Goal: Task Accomplishment & Management: Manage account settings

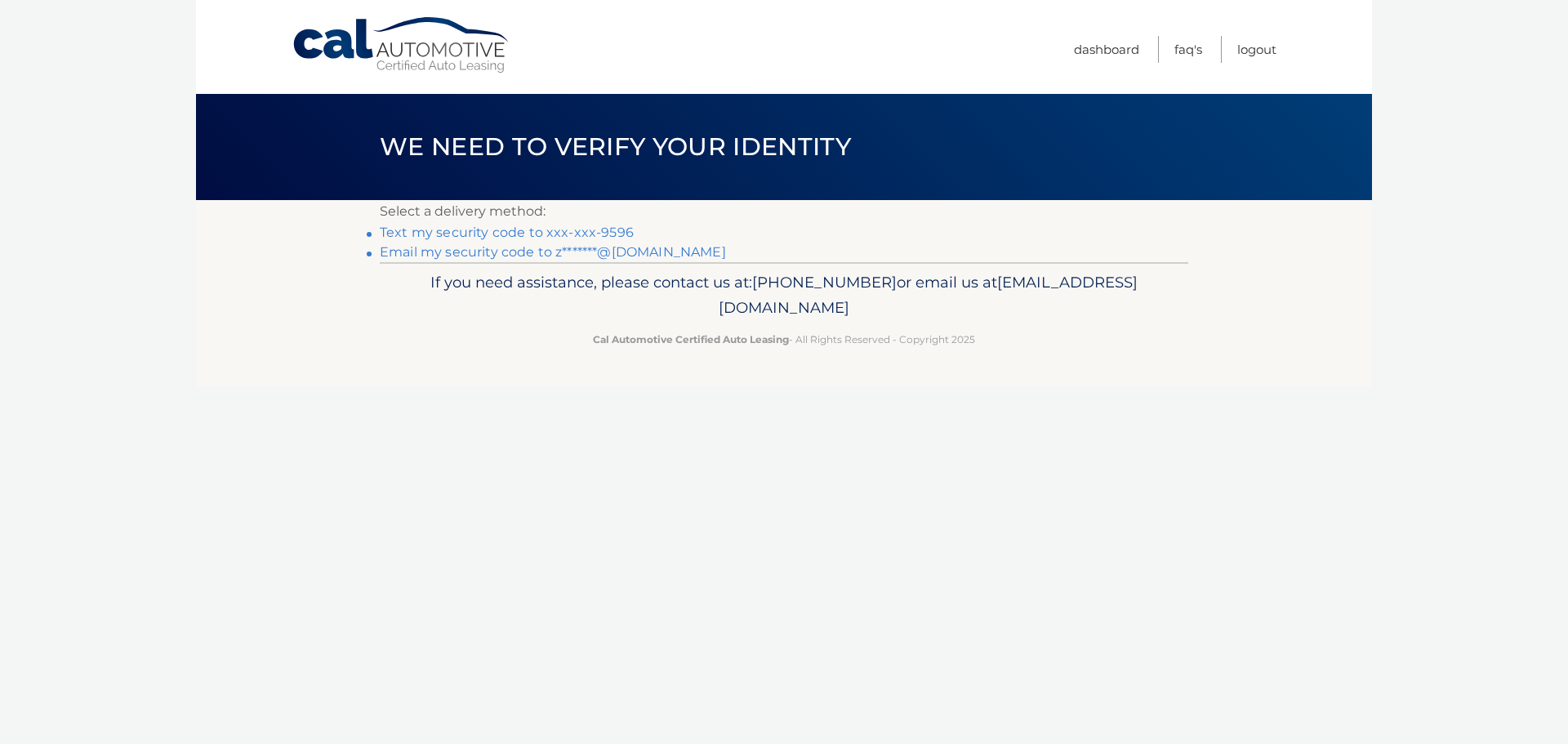
click at [521, 253] on link "Email my security code to z*******@gmail.com" at bounding box center [553, 252] width 347 height 15
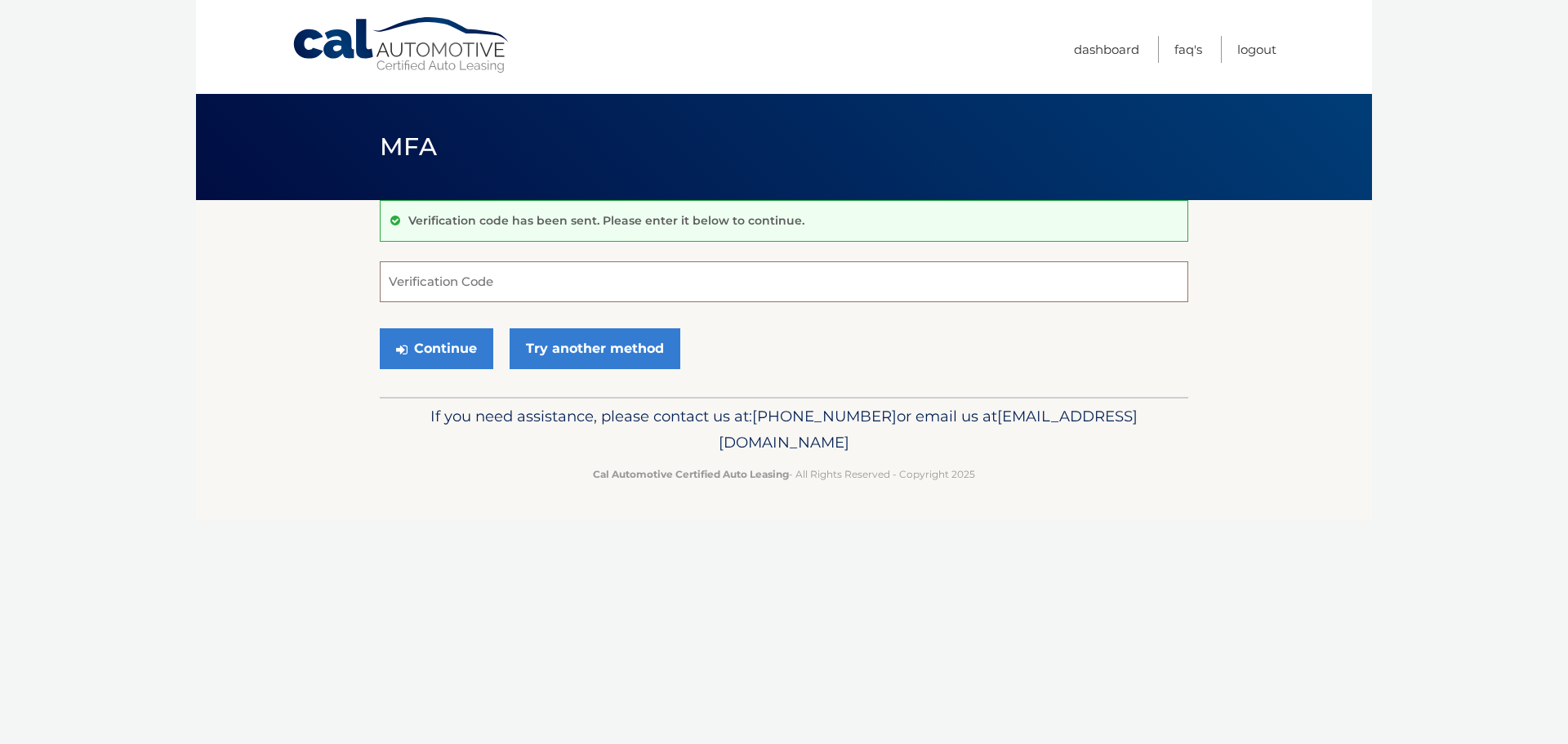
paste input "307992"
click at [440, 331] on button "Continue" at bounding box center [436, 349] width 114 height 41
type input "307992"
click at [431, 354] on button "Continue" at bounding box center [436, 349] width 114 height 41
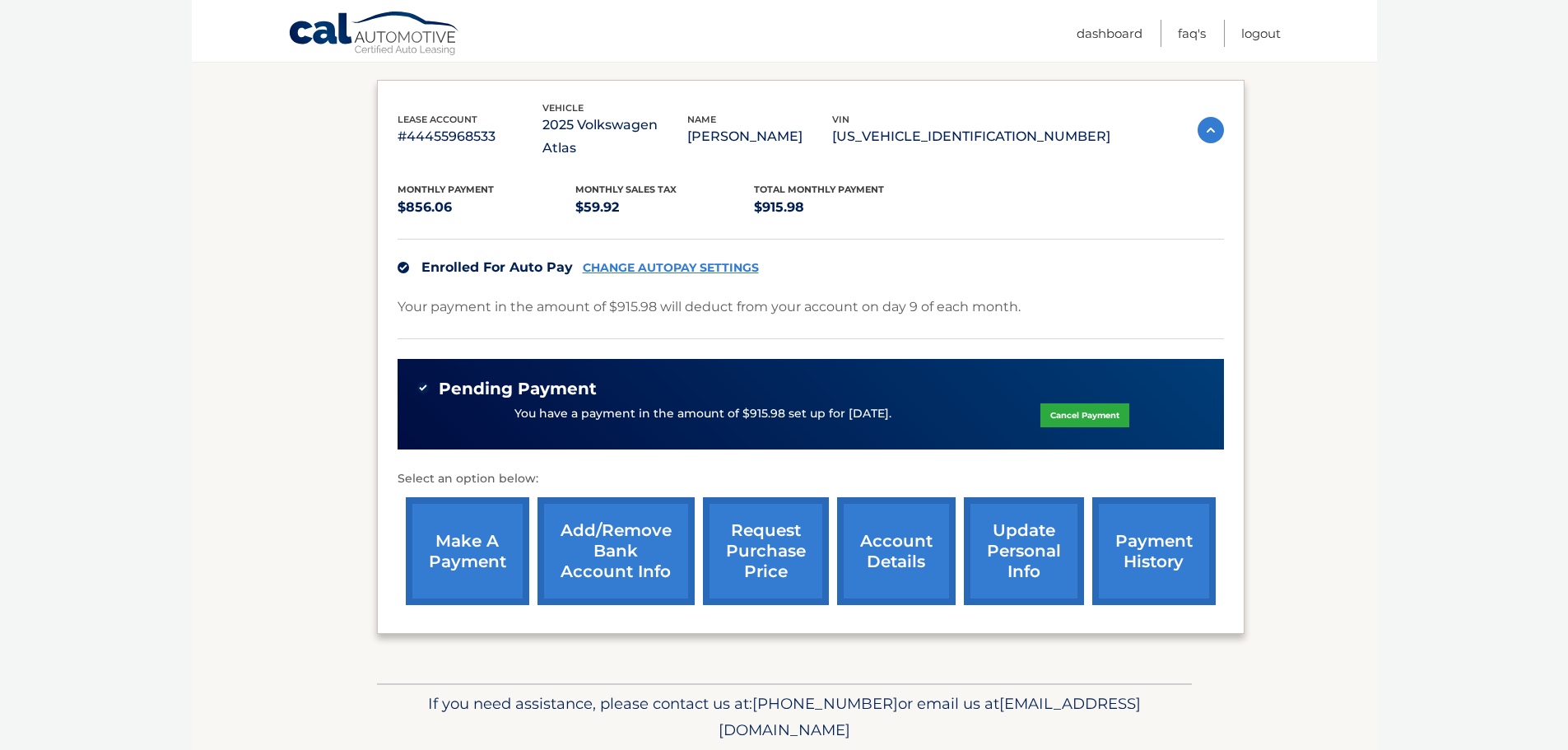
scroll to position [296, 0]
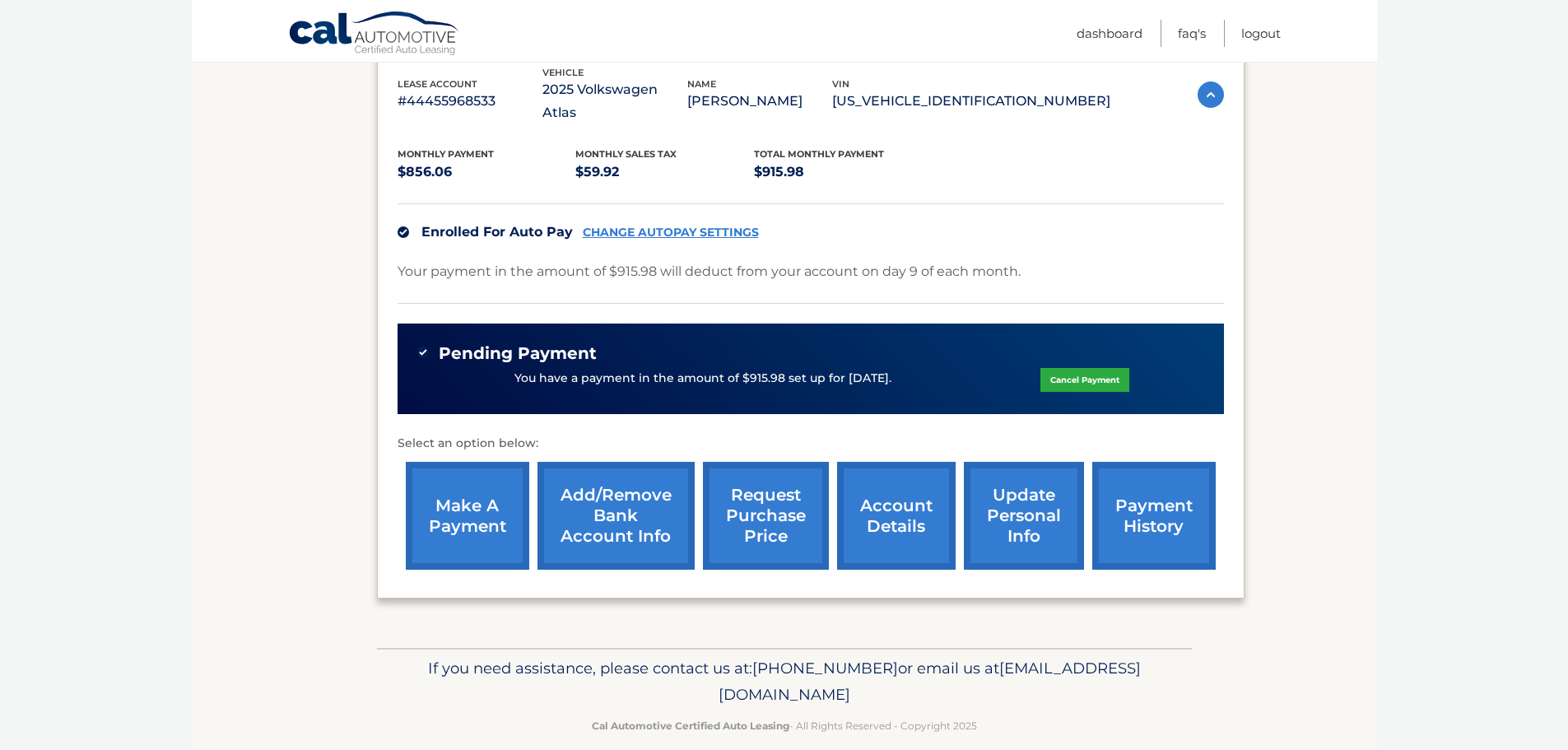
click at [716, 225] on link "CHANGE AUTOPAY SETTINGS" at bounding box center [670, 232] width 176 height 14
click at [518, 260] on p "Your payment in the amount of $915.98 will deduct from your account on day 9 of…" at bounding box center [709, 271] width 623 height 23
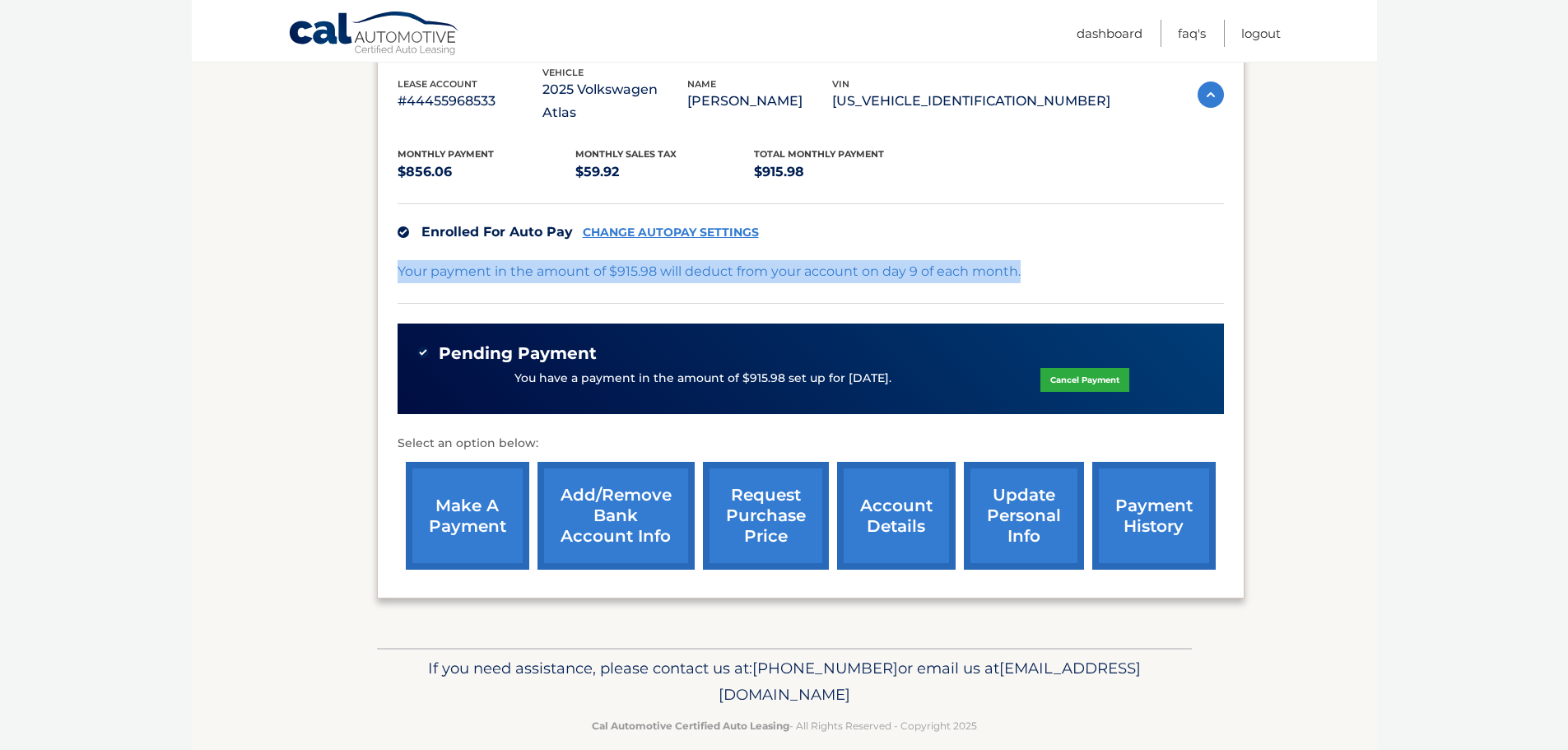
click at [518, 260] on p "Your payment in the amount of $915.98 will deduct from your account on day 9 of…" at bounding box center [709, 271] width 623 height 23
click at [507, 256] on div at bounding box center [507, 256] width 0 height 0
click at [508, 261] on div "Your payment in the amount of $915.98 will deduct from your account on day 9 of…" at bounding box center [811, 281] width 827 height 44
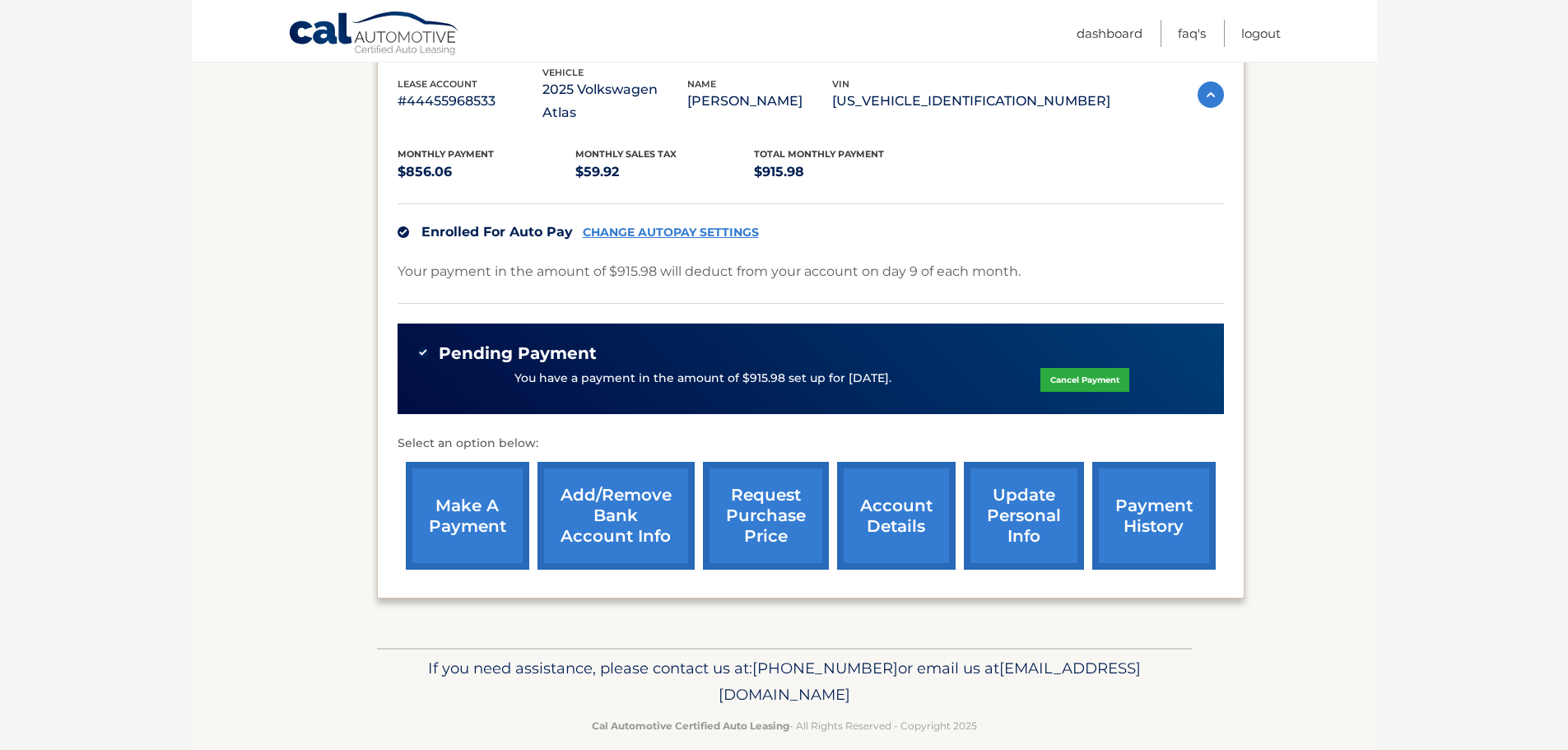
click at [626, 225] on link "CHANGE AUTOPAY SETTINGS" at bounding box center [670, 232] width 176 height 14
click at [725, 370] on p "You have a payment in the amount of $915.98 set up for 10/14/2025." at bounding box center [703, 378] width 377 height 18
click at [714, 324] on div at bounding box center [714, 324] width 0 height 0
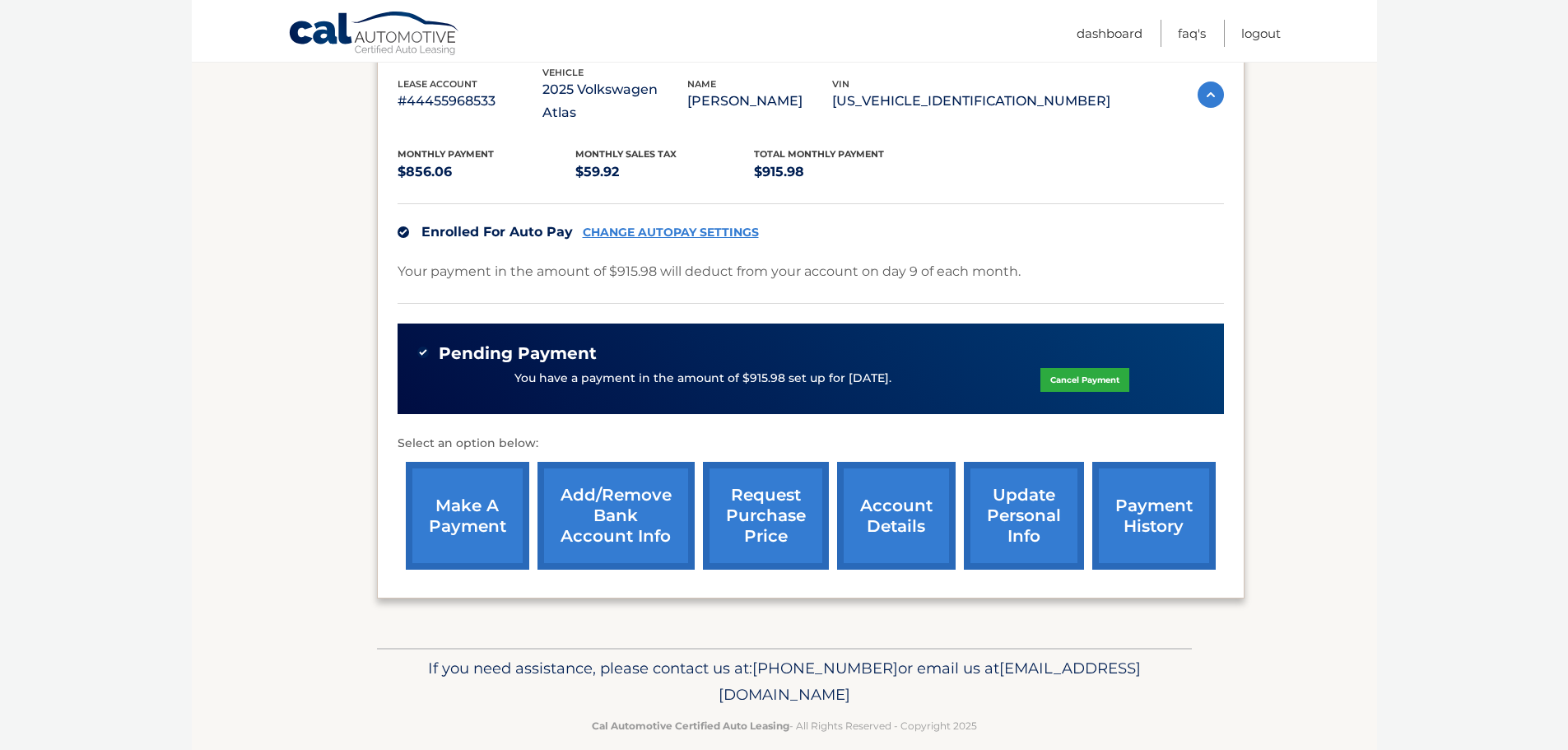
click at [724, 343] on div "Pending Payment" at bounding box center [811, 353] width 787 height 21
click at [713, 370] on p "You have a payment in the amount of $915.98 set up for 10/14/2025." at bounding box center [703, 378] width 377 height 18
click at [712, 370] on p "You have a payment in the amount of $915.98 set up for 10/14/2025." at bounding box center [703, 378] width 377 height 18
click at [708, 370] on p "You have a payment in the amount of $915.98 set up for 10/14/2025." at bounding box center [703, 378] width 377 height 18
click at [709, 370] on p "You have a payment in the amount of $915.98 set up for 10/14/2025." at bounding box center [703, 378] width 377 height 18
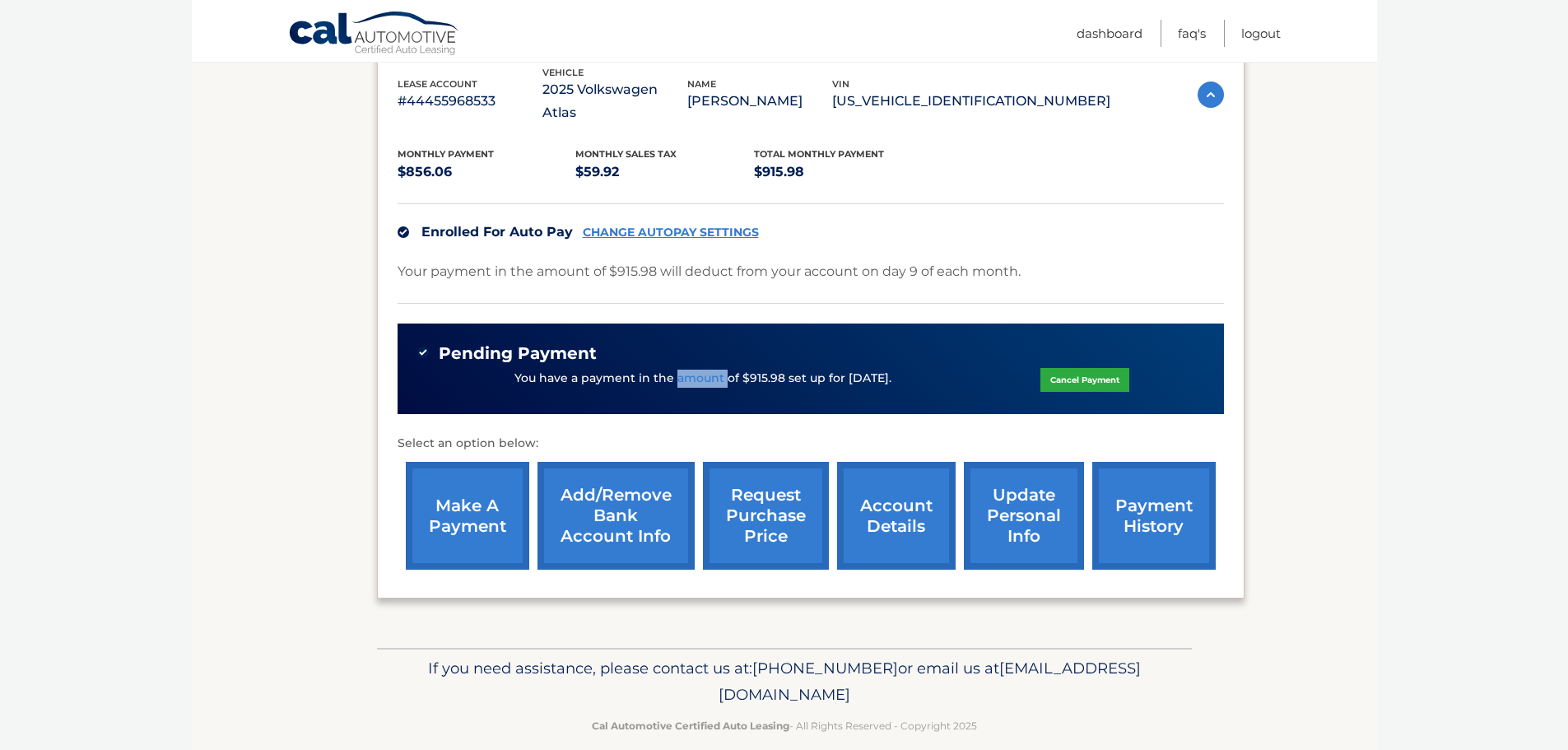
click at [709, 370] on p "You have a payment in the amount of $915.98 set up for 10/14/2025." at bounding box center [703, 378] width 377 height 18
click at [698, 363] on div at bounding box center [698, 363] width 0 height 0
click at [713, 370] on p "You have a payment in the amount of $915.98 set up for 10/14/2025." at bounding box center [703, 378] width 377 height 18
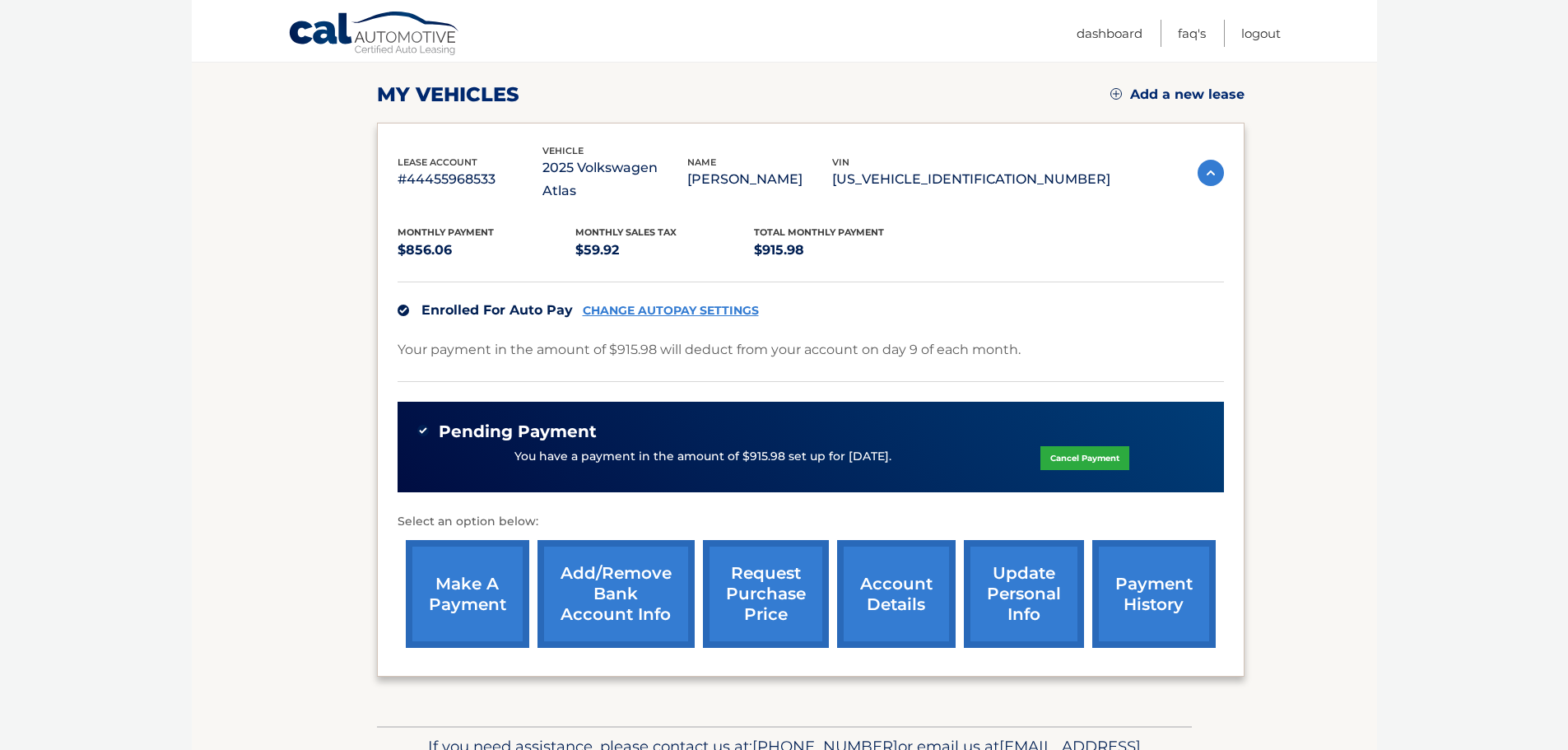
scroll to position [214, 0]
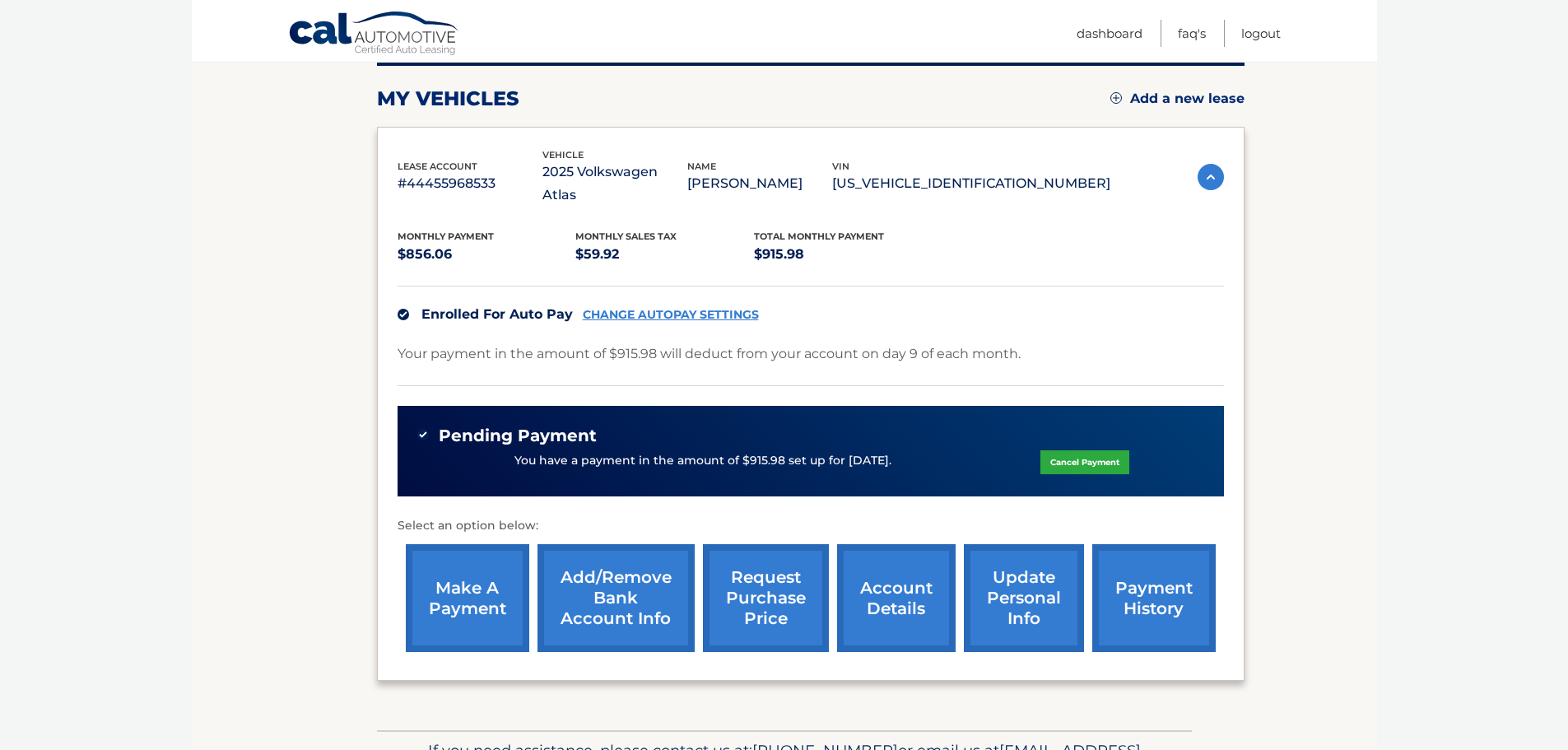
click at [645, 308] on link "CHANGE AUTOPAY SETTINGS" at bounding box center [670, 315] width 176 height 14
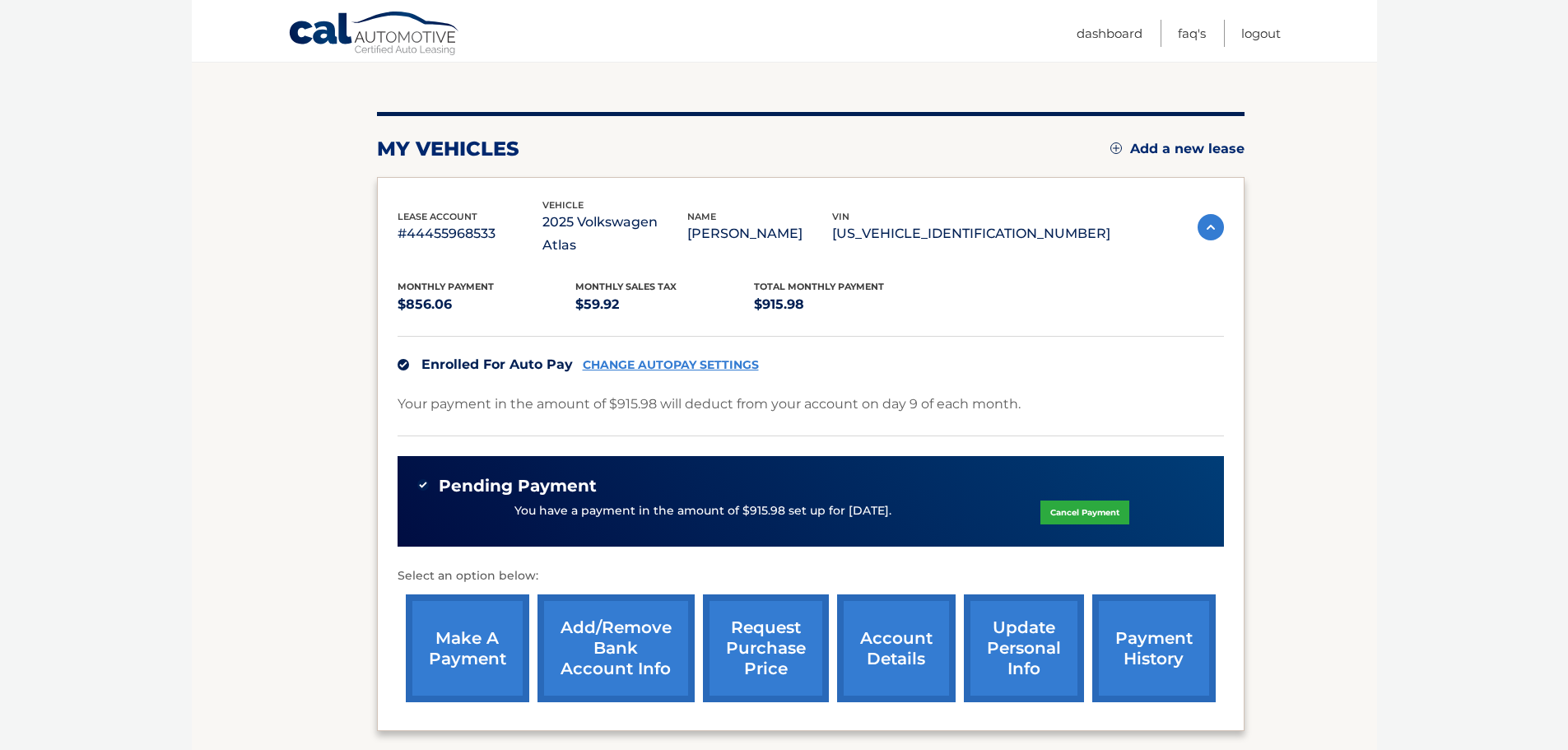
scroll to position [132, 0]
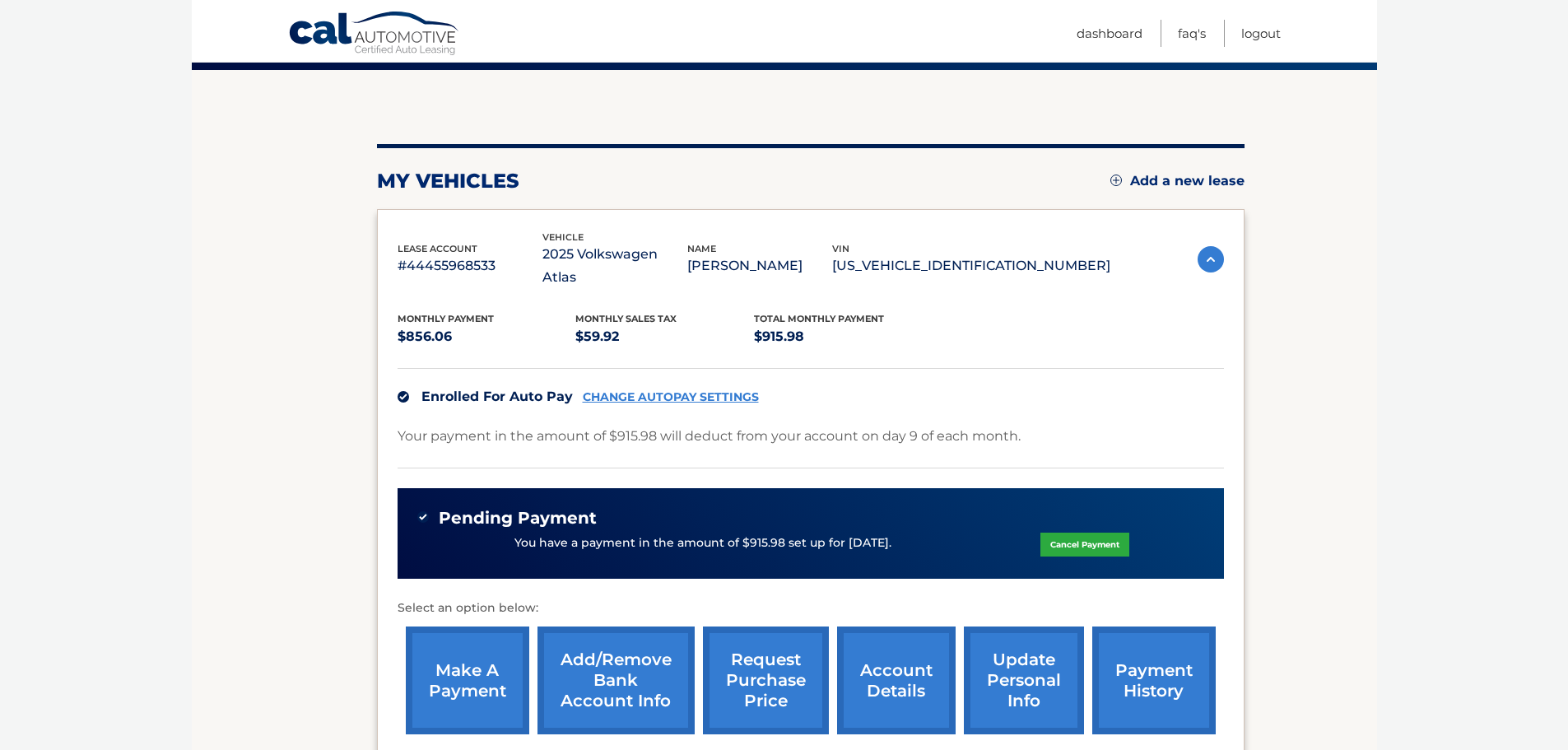
click at [653, 390] on link "CHANGE AUTOPAY SETTINGS" at bounding box center [670, 397] width 176 height 14
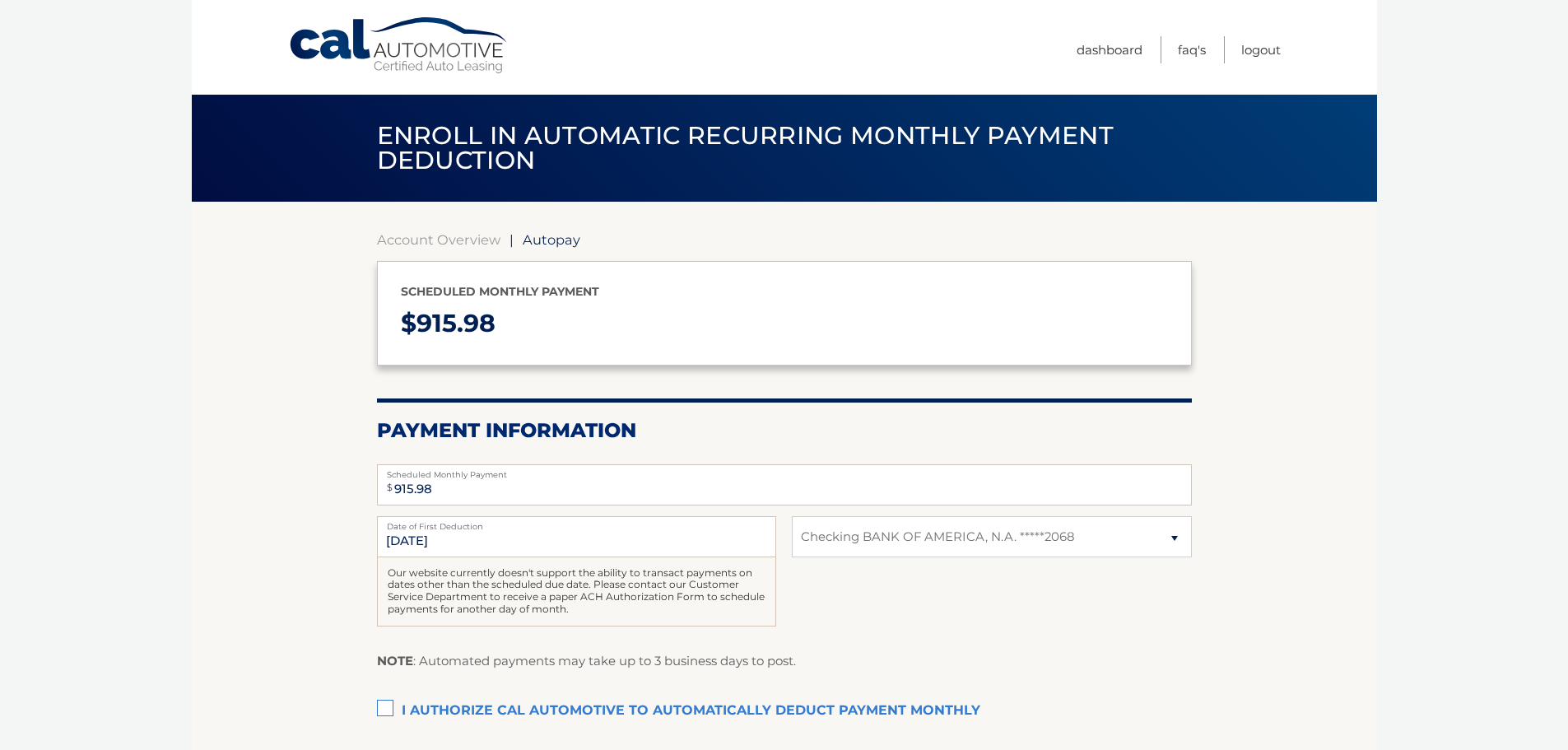
select select "MDc2NTMxZDItZmQ2NC00Y2JmLWJhOTAtYmNlZjZjZmIwODE2"
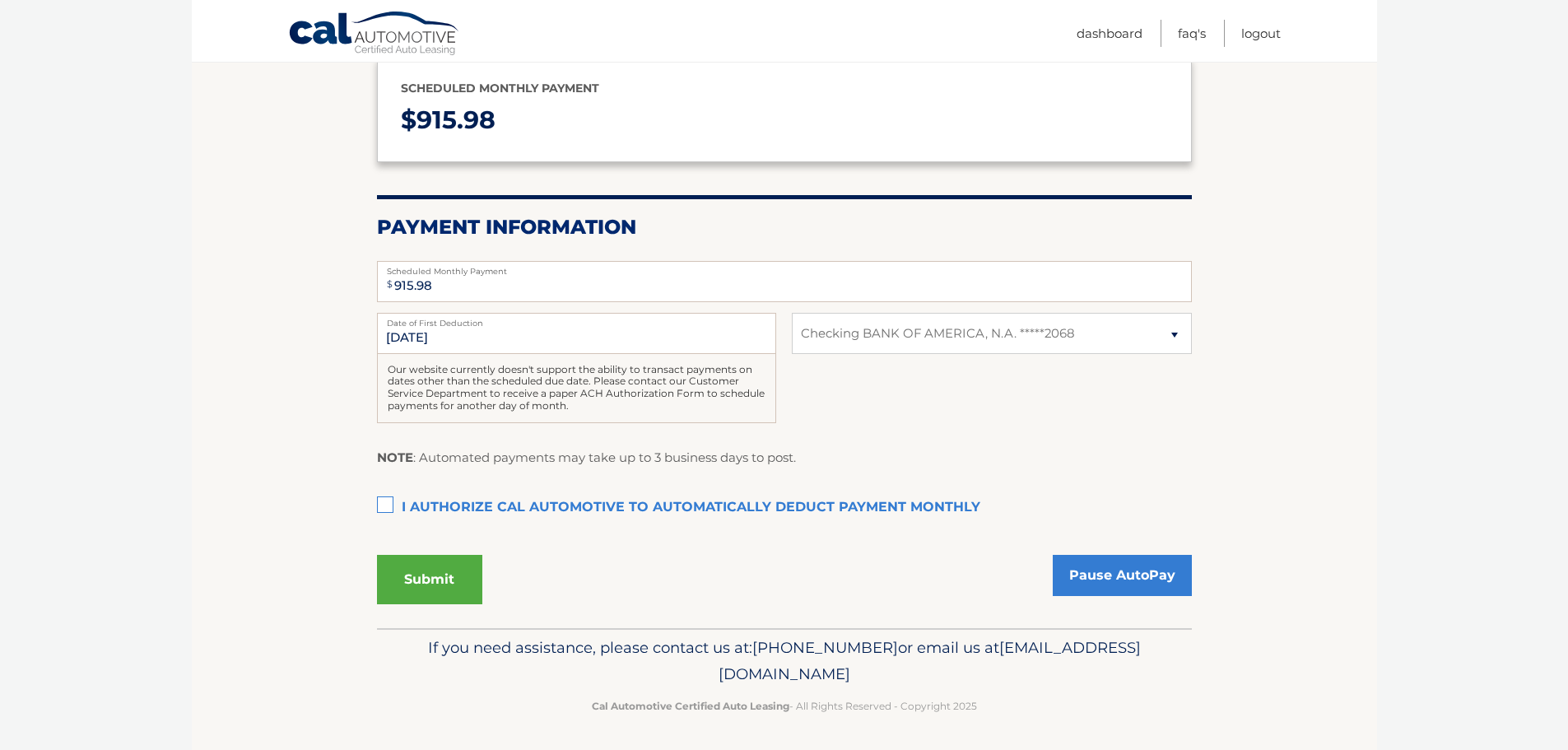
scroll to position [206, 0]
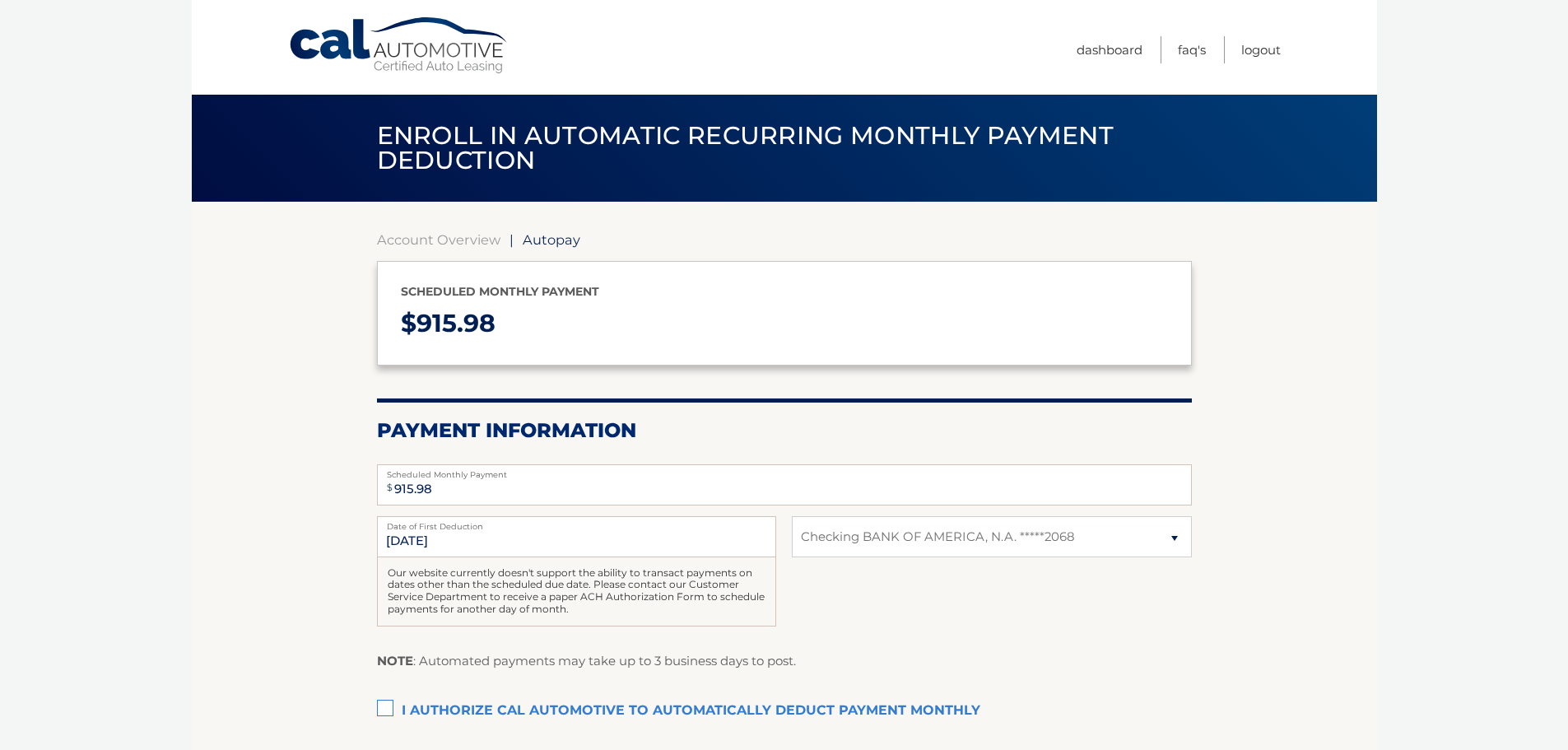
select select "MDc2NTMxZDItZmQ2NC00Y2JmLWJhOTAtYmNlZjZjZmIwODE2"
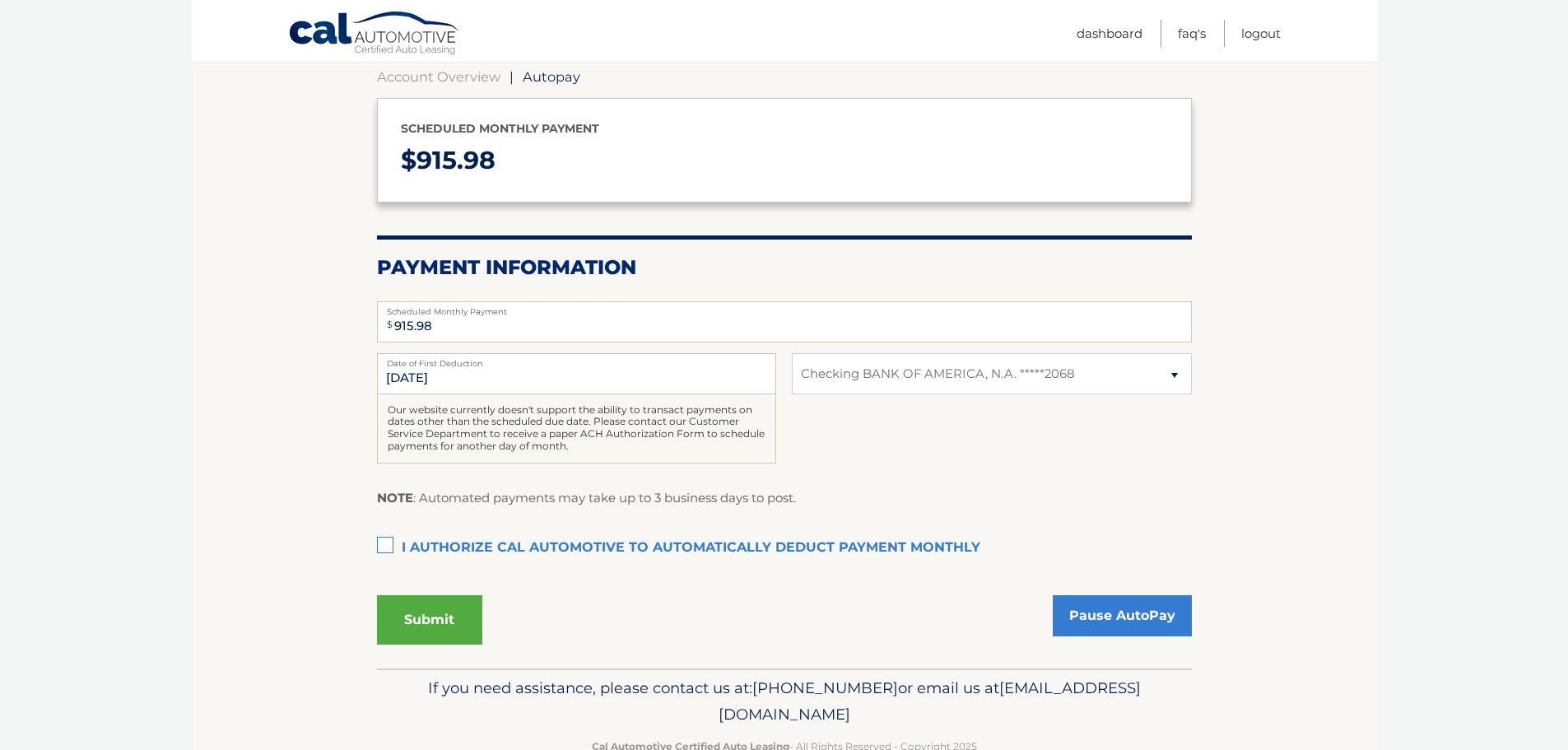
scroll to position [206, 0]
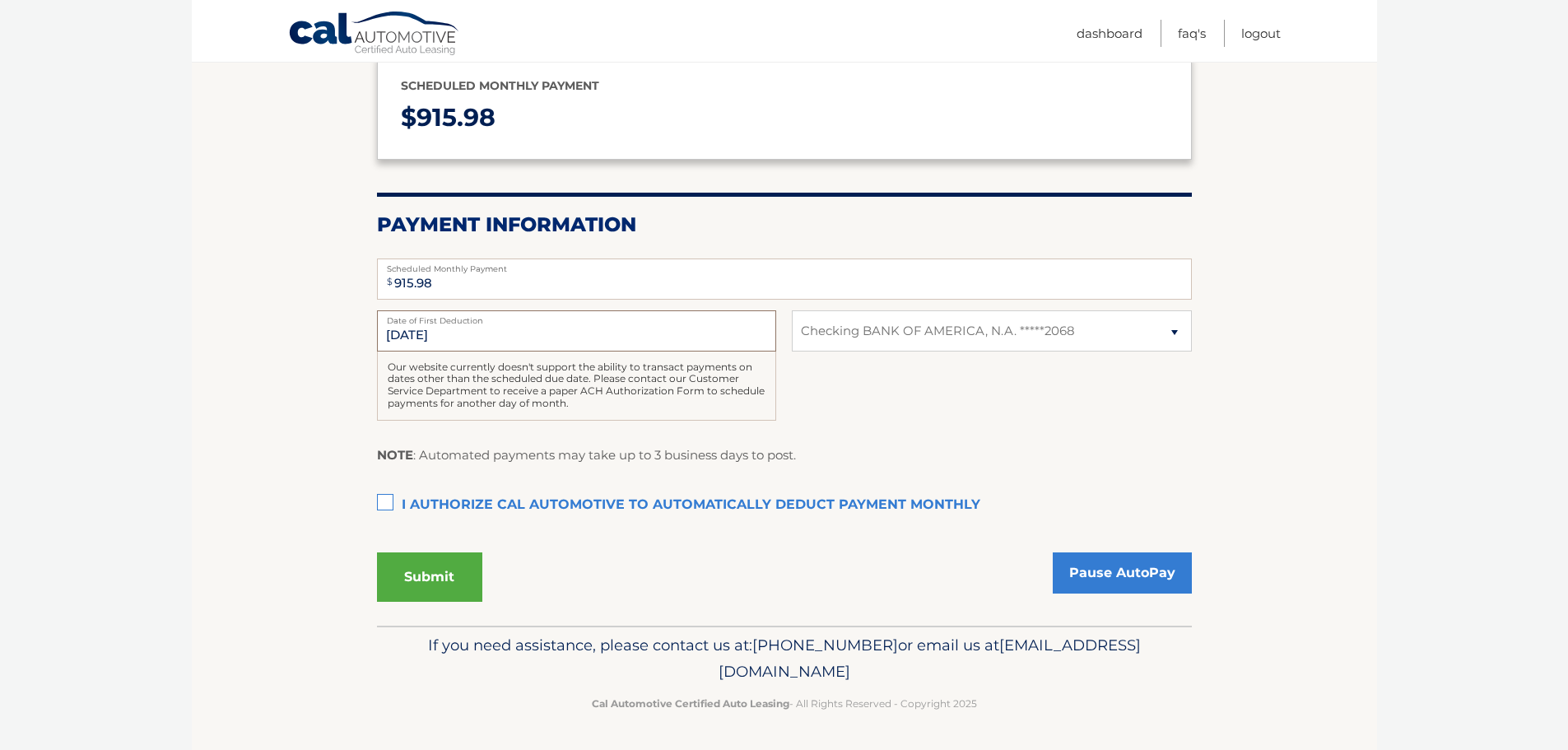
click at [426, 335] on input "[DATE]" at bounding box center [577, 331] width 399 height 41
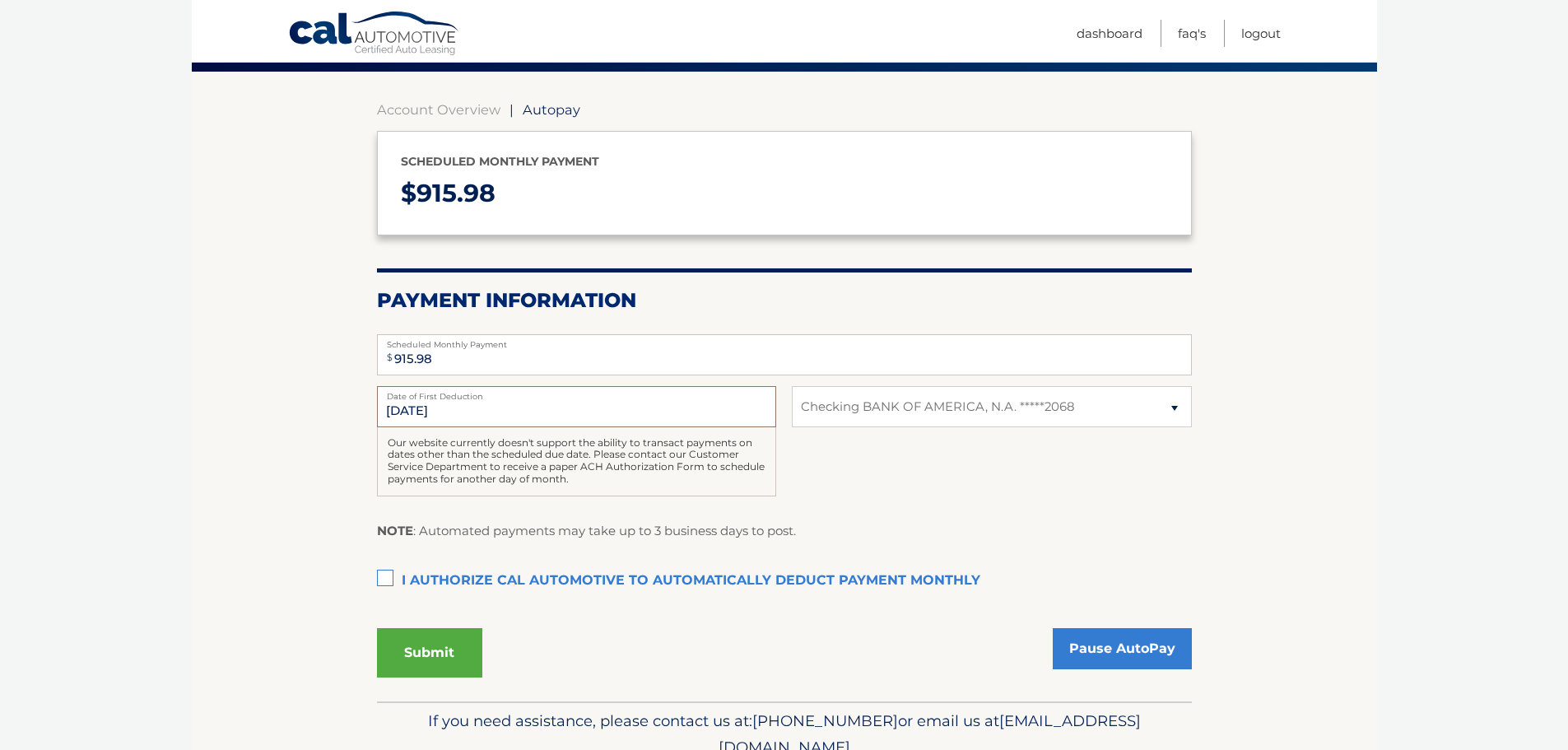
scroll to position [124, 0]
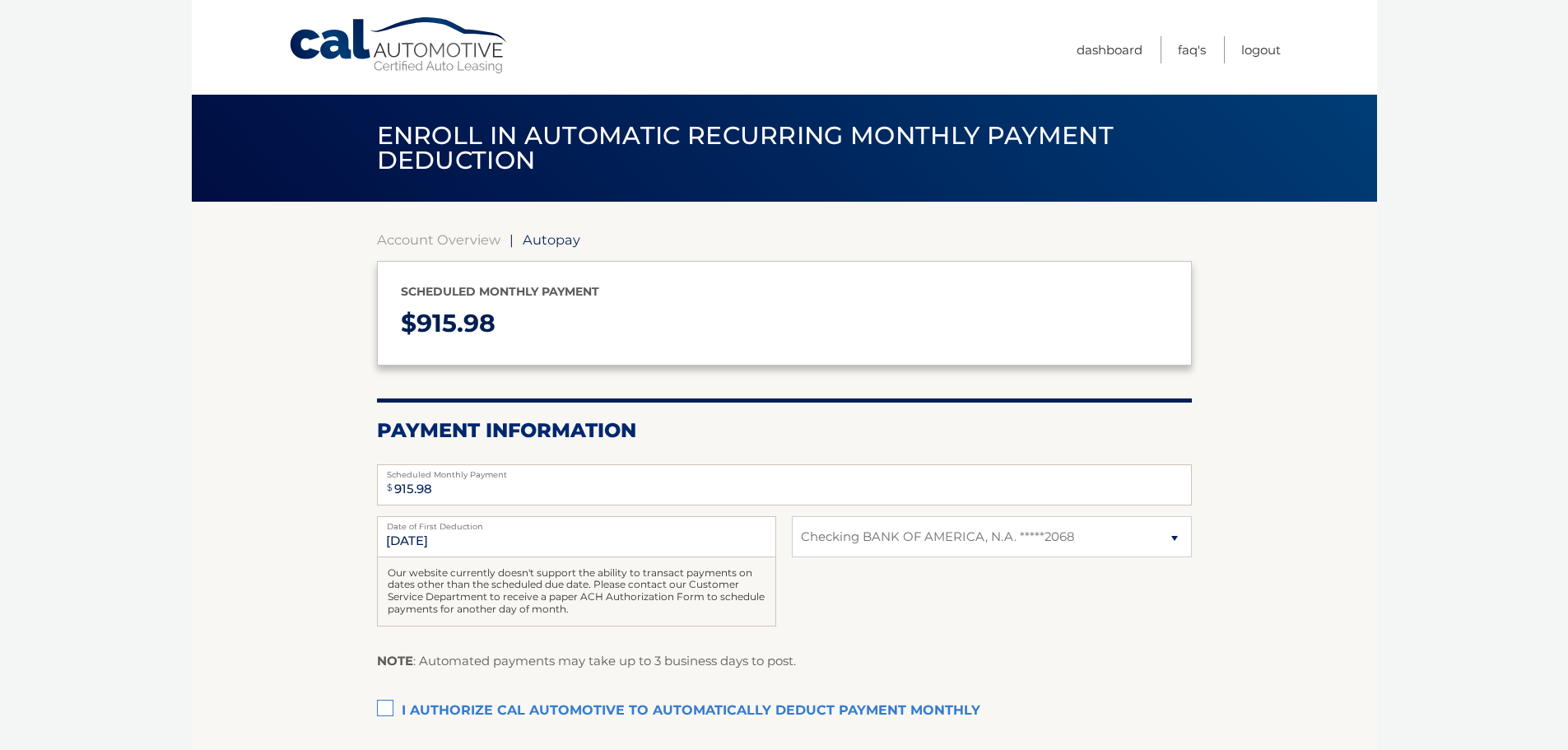
select select "MDc2NTMxZDItZmQ2NC00Y2JmLWJhOTAtYmNlZjZjZmIwODE2"
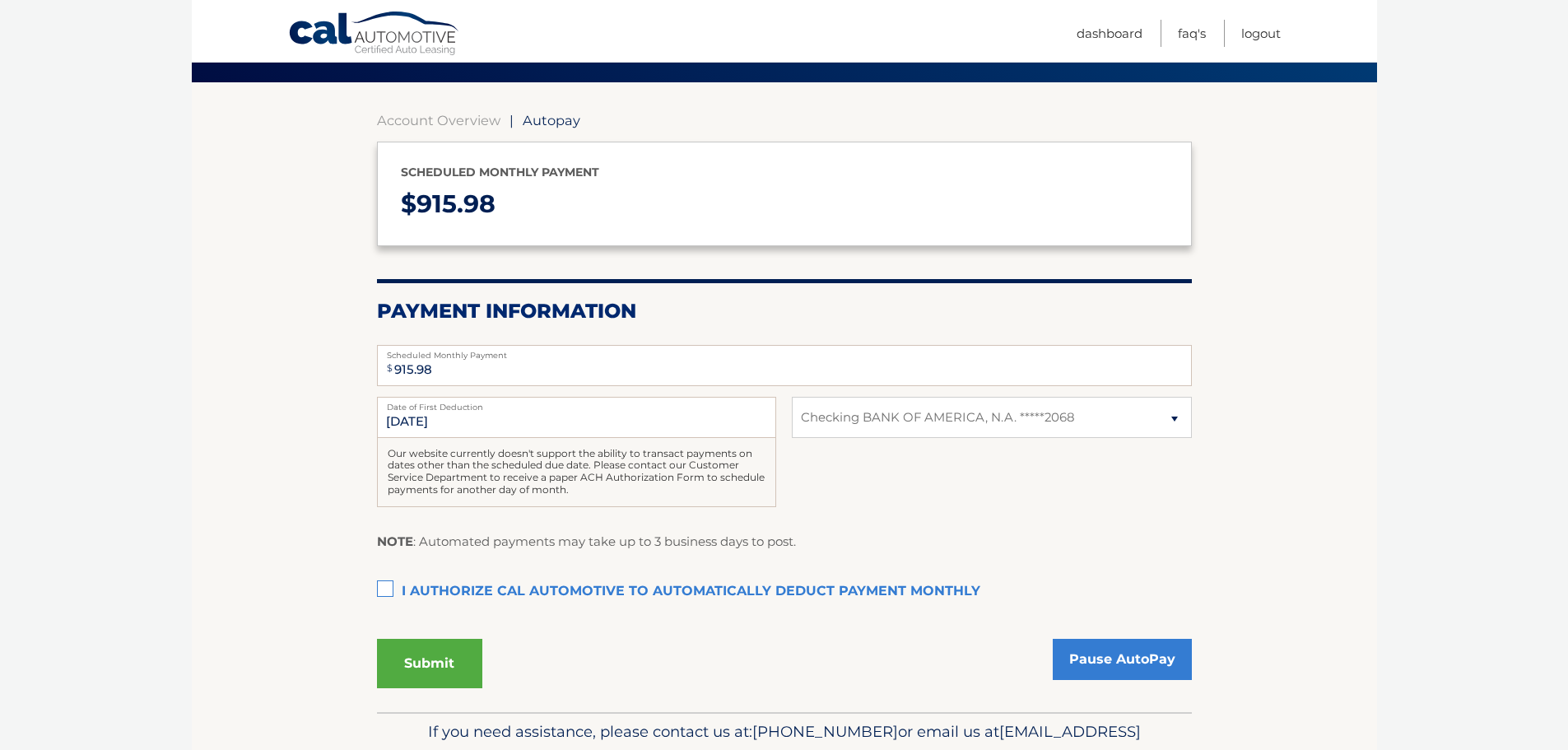
scroll to position [124, 0]
